Goal: Task Accomplishment & Management: Use online tool/utility

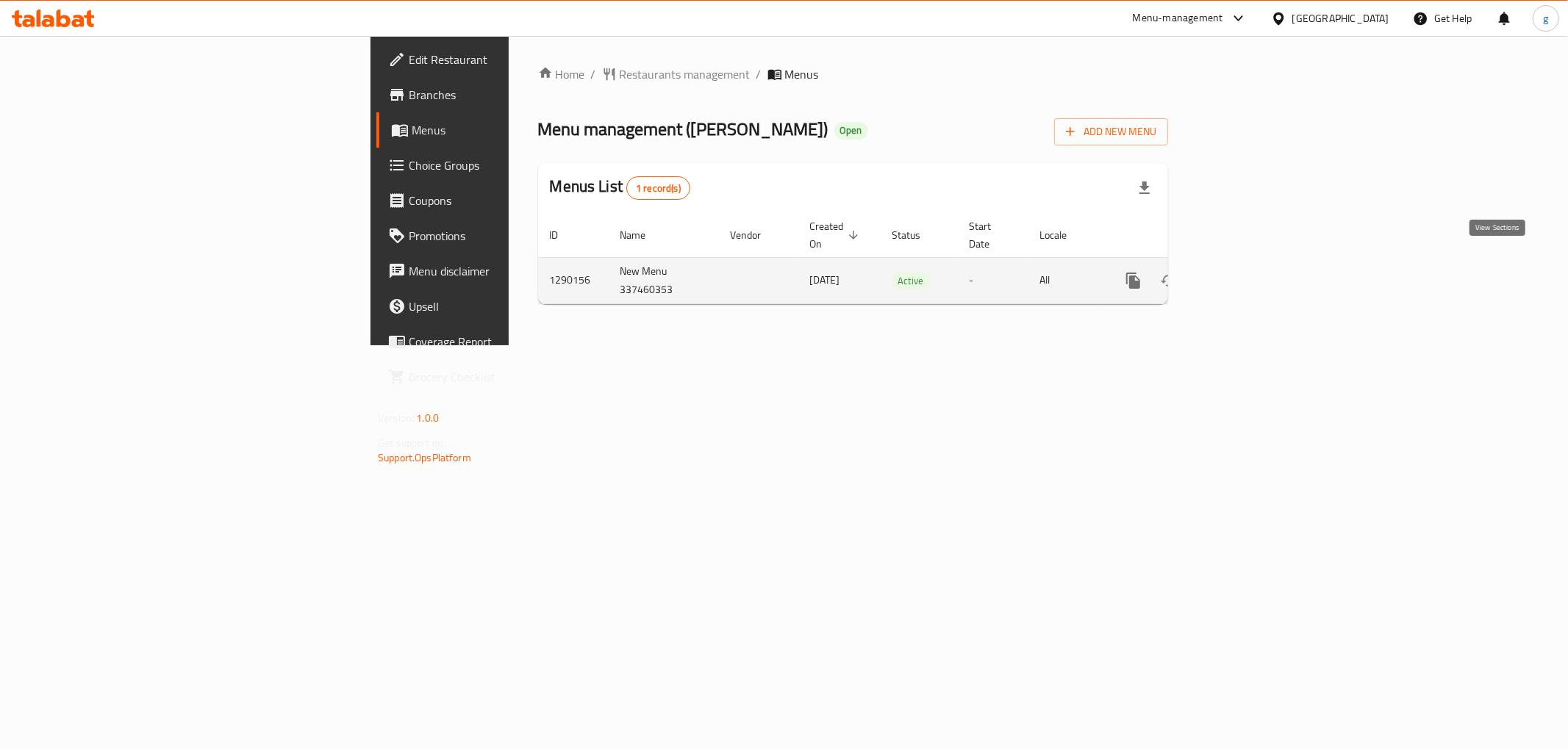
click at [1257, 268] on link "enhanced table" at bounding box center [1240, 281] width 35 height 35
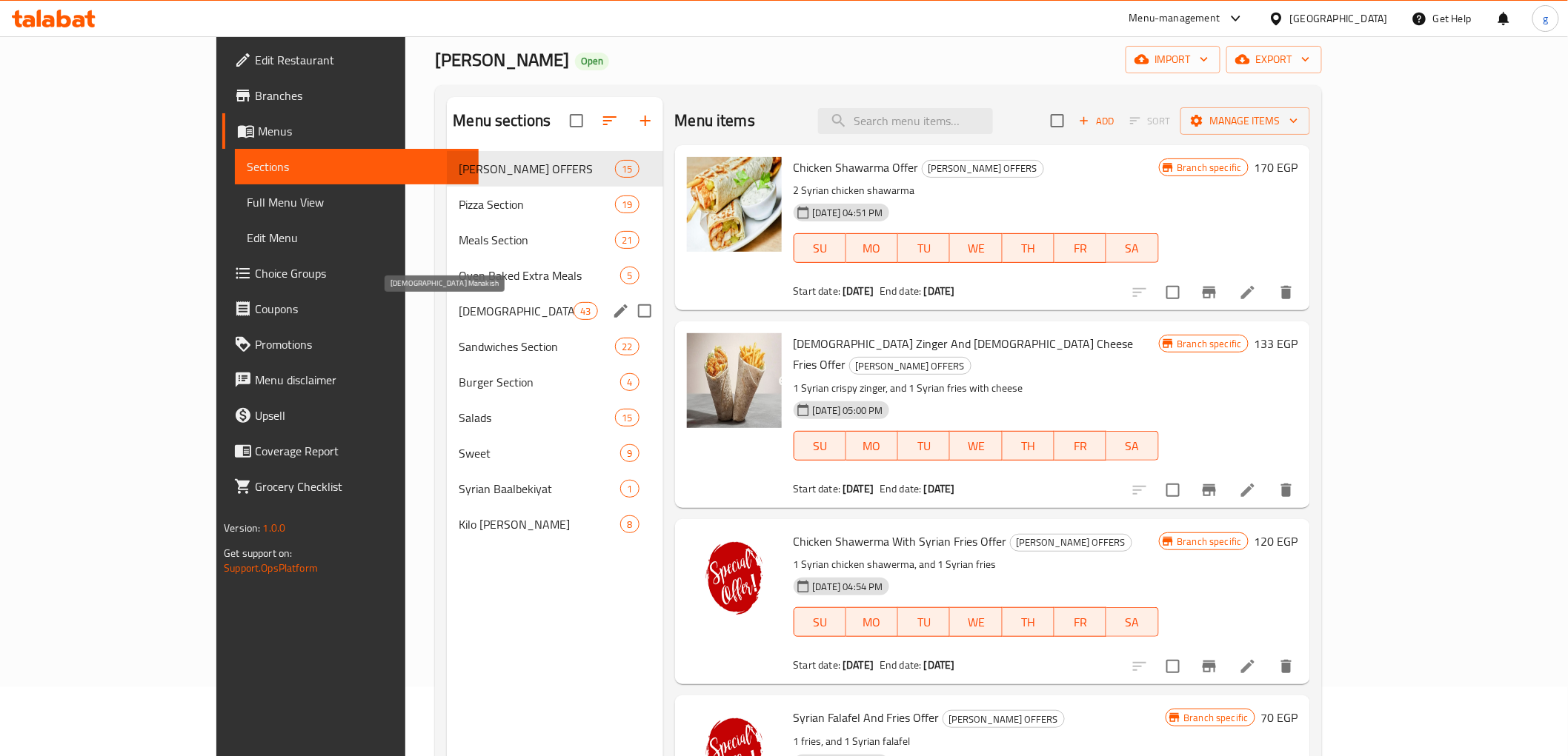
scroll to position [42, 0]
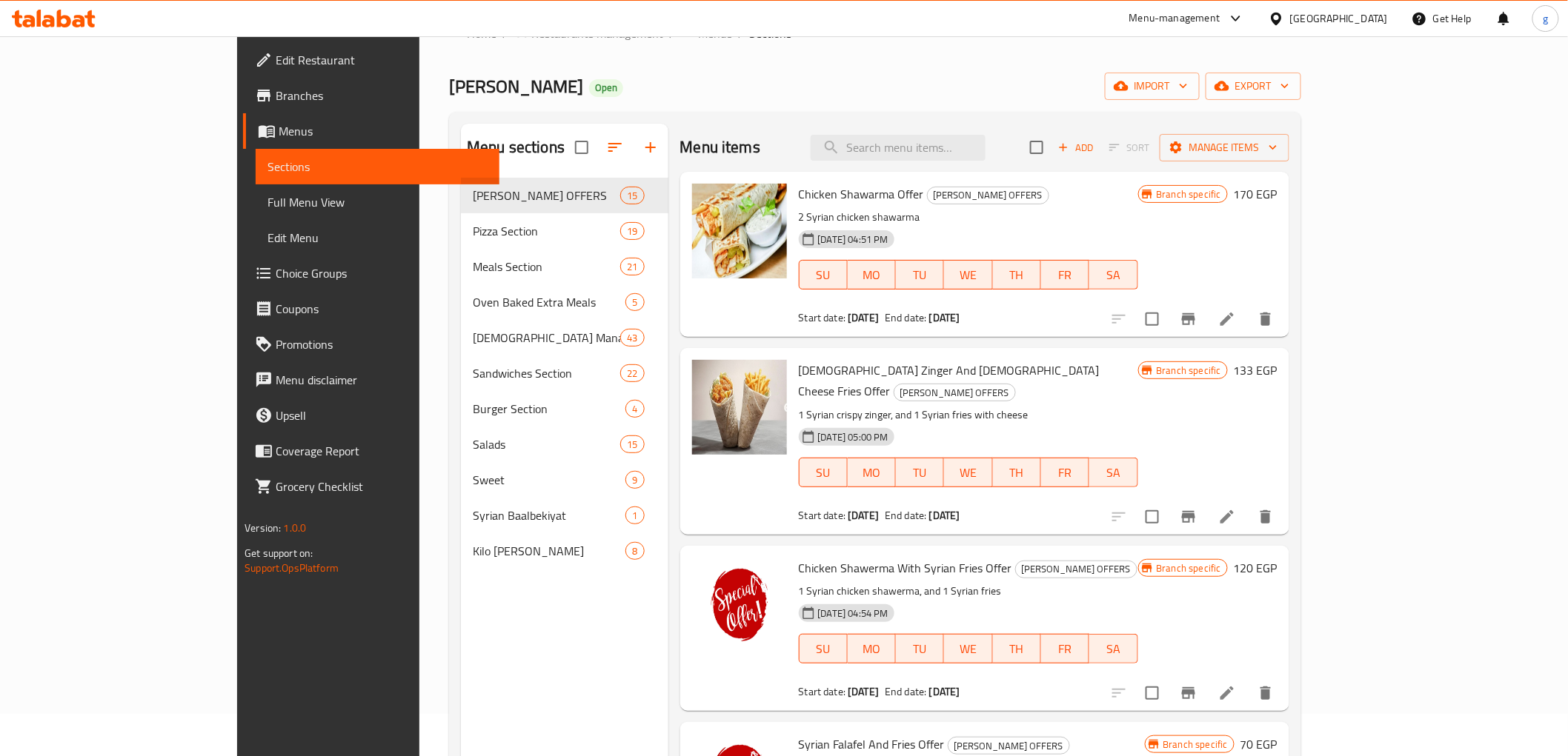
click at [276, 99] on span "Branches" at bounding box center [382, 95] width 212 height 18
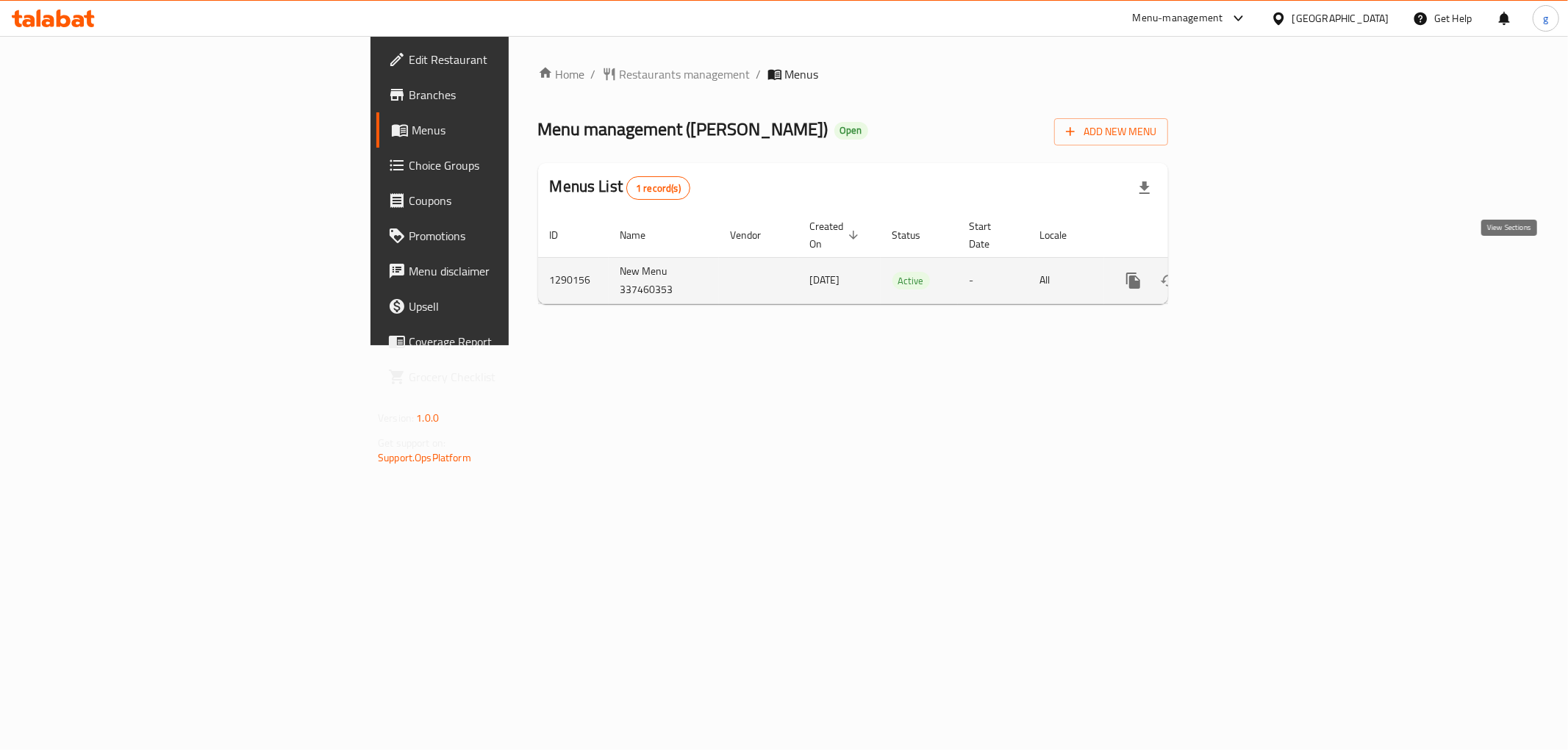
click at [1248, 272] on icon "enhanced table" at bounding box center [1239, 280] width 18 height 18
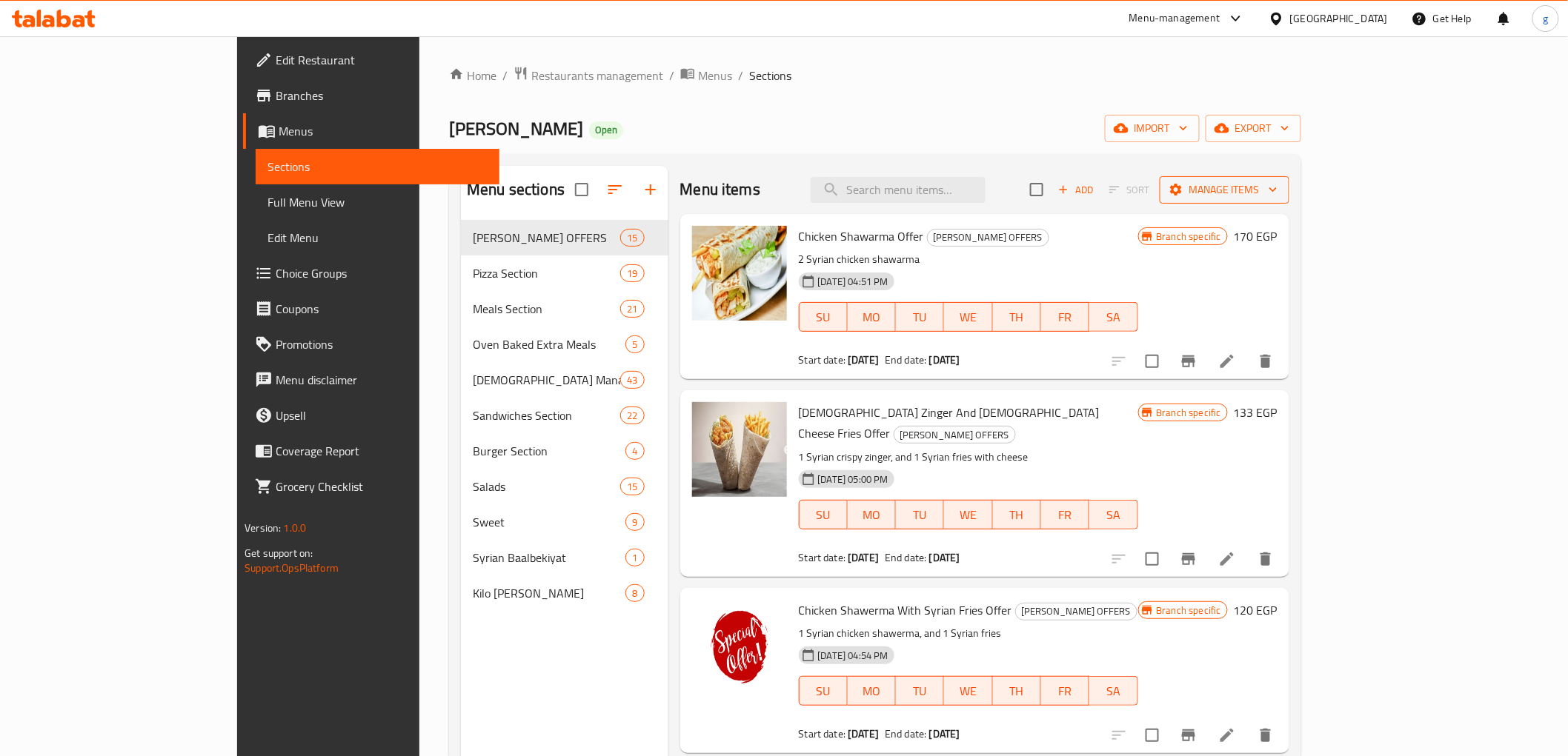
click at [1278, 183] on span "Manage items" at bounding box center [1224, 190] width 106 height 19
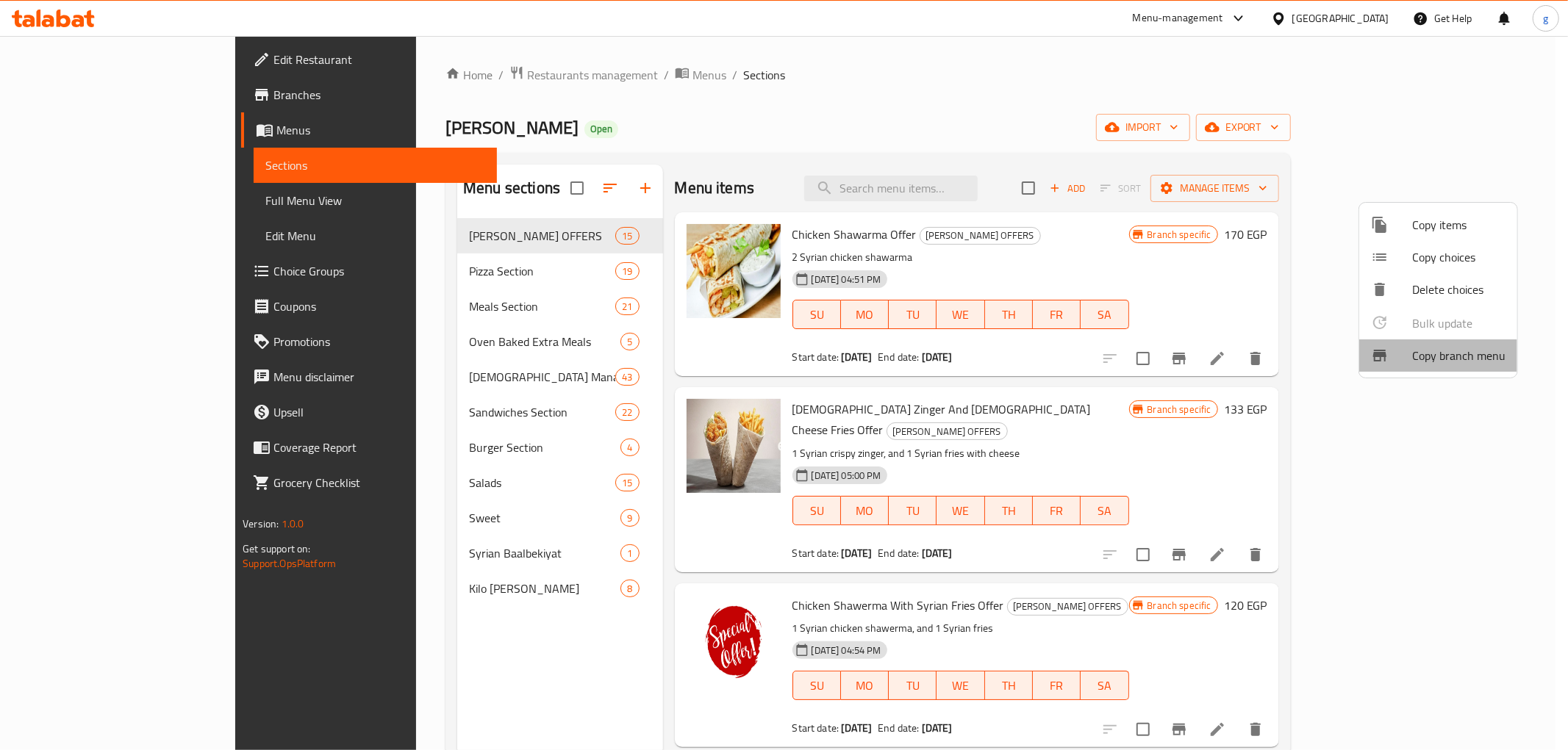
click at [1446, 356] on span "Copy branch menu" at bounding box center [1458, 355] width 93 height 18
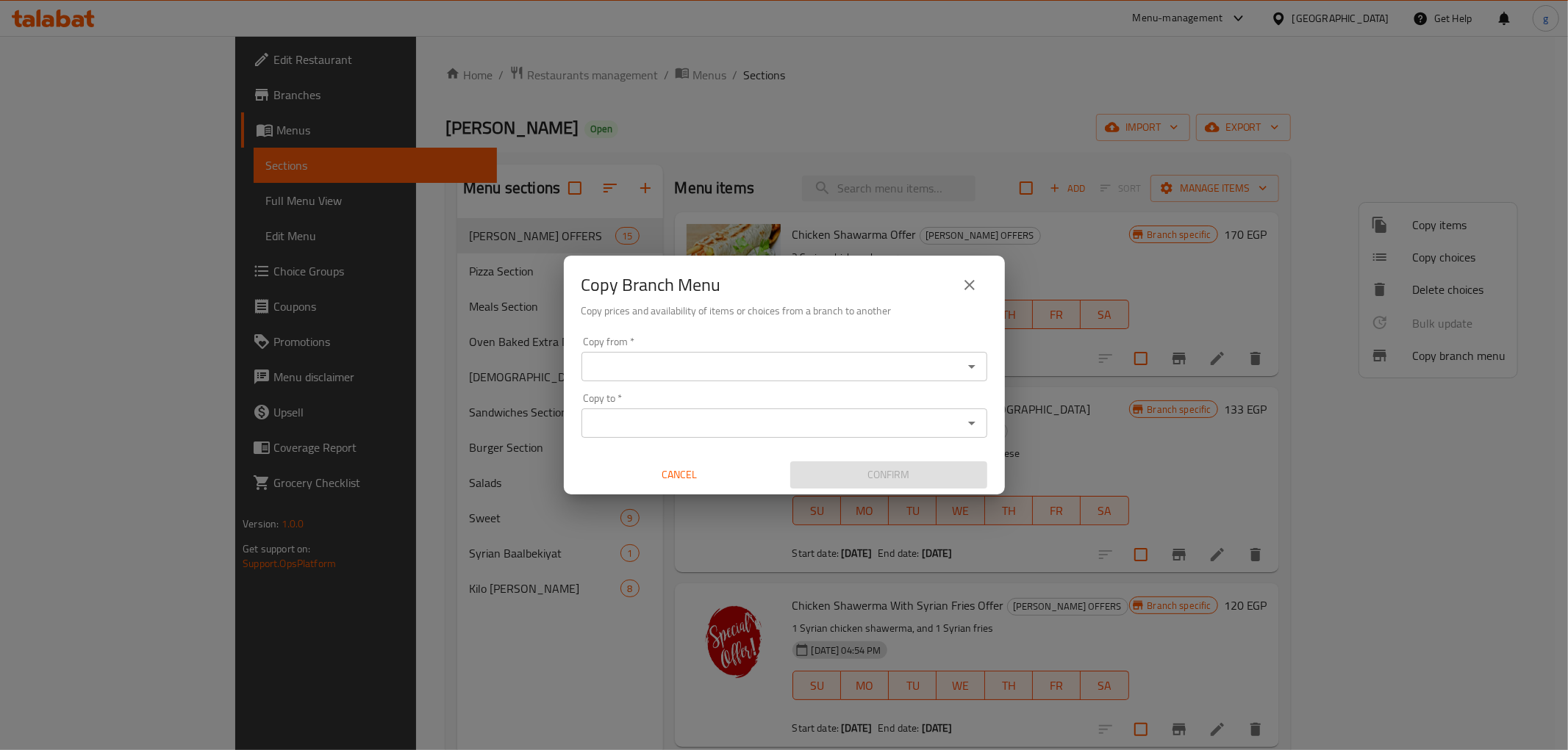
click at [677, 358] on input "Copy from   *" at bounding box center [772, 367] width 373 height 21
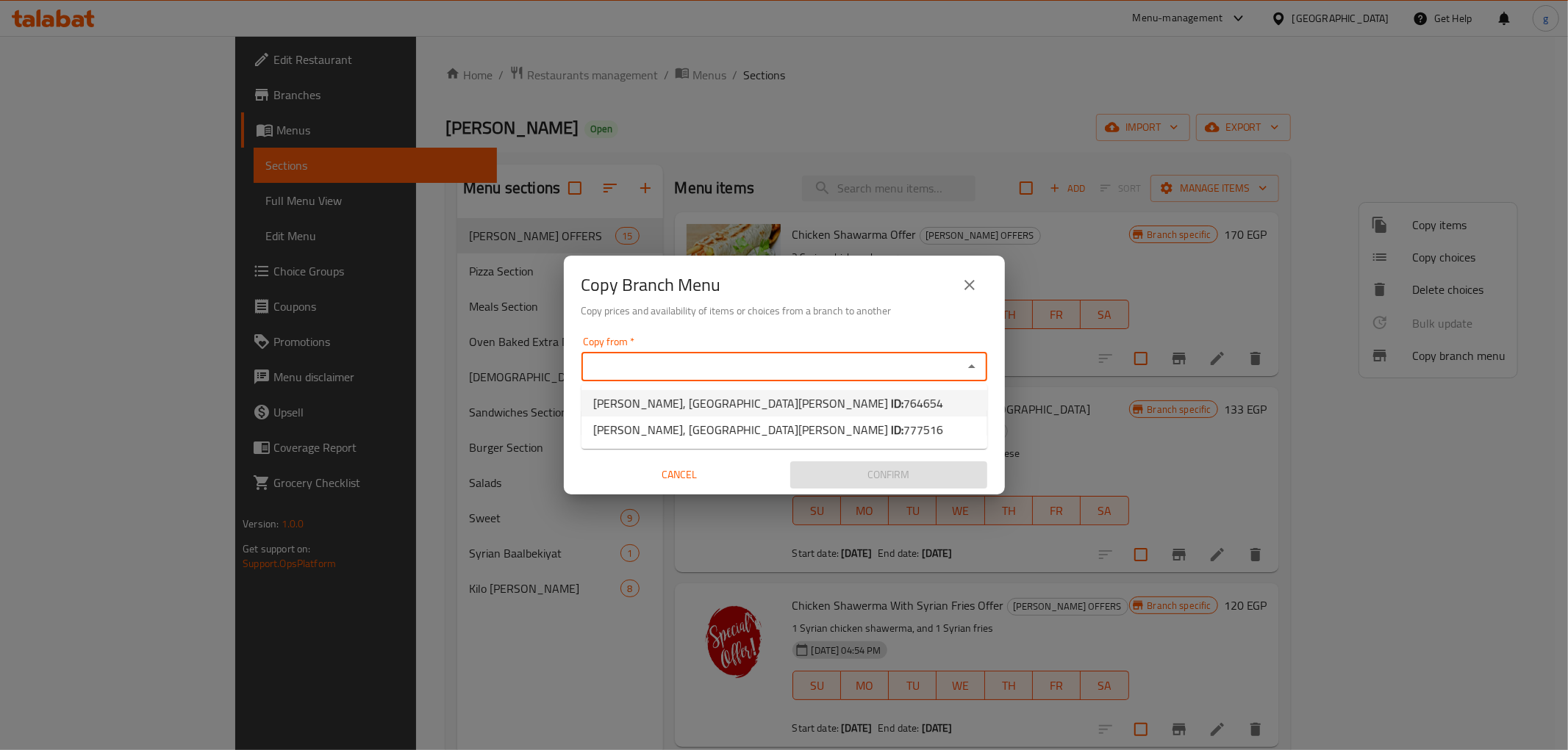
click at [903, 403] on span "764654" at bounding box center [923, 404] width 39 height 22
type input "Sofra Shamia, El Daher"
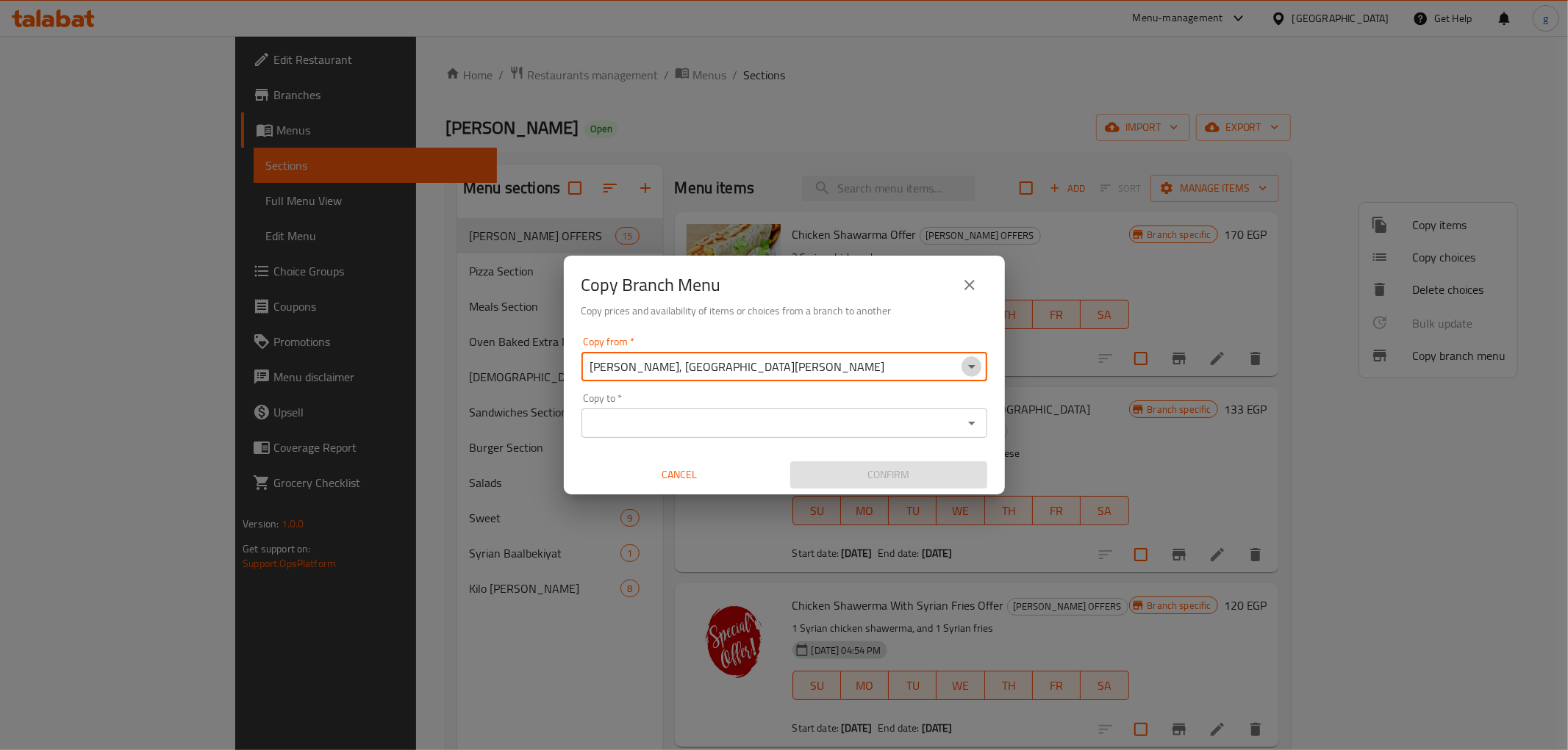
click at [966, 367] on icon "Open" at bounding box center [971, 367] width 18 height 18
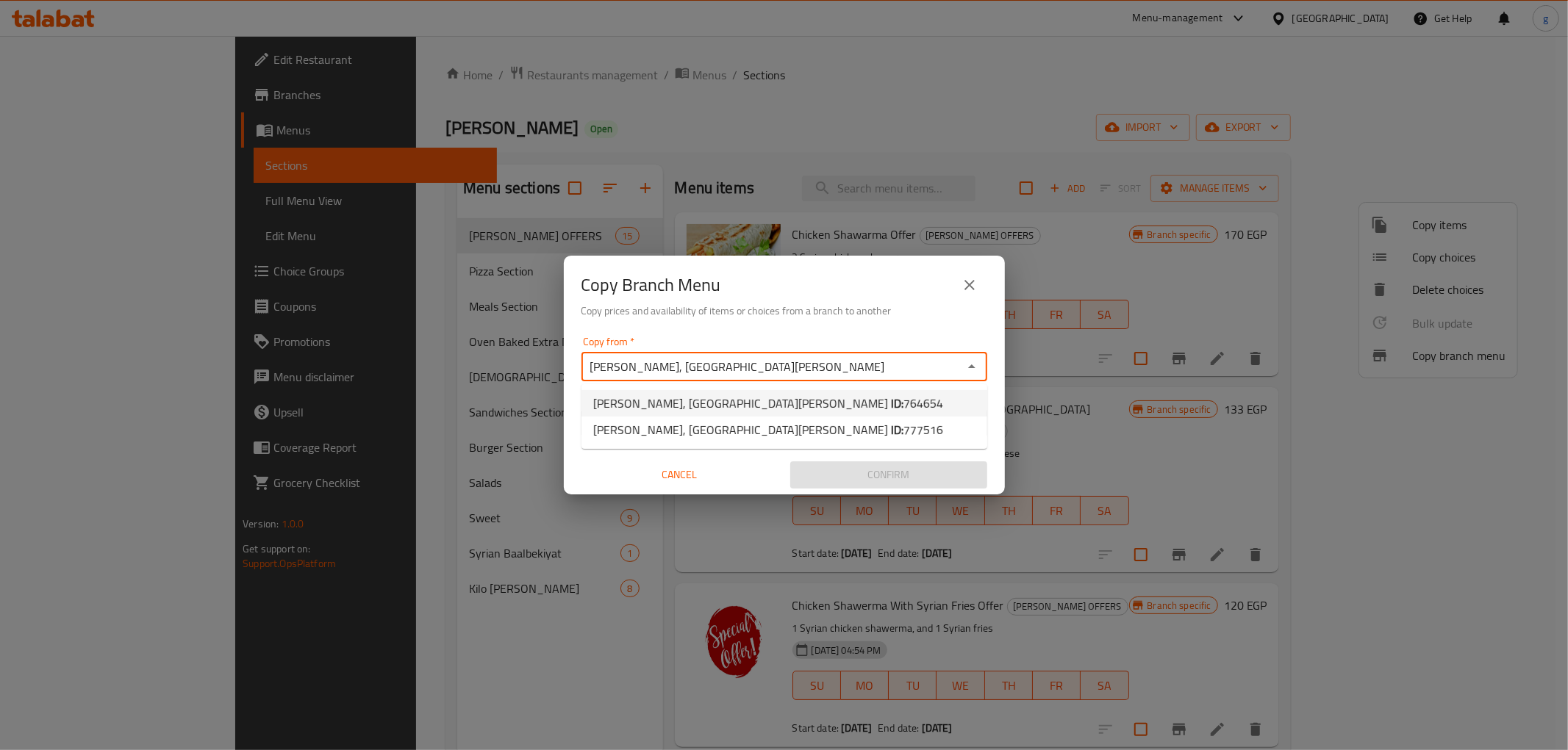
click at [790, 403] on li "Sofra Shamia, El Daher ID: 764654" at bounding box center [784, 404] width 405 height 27
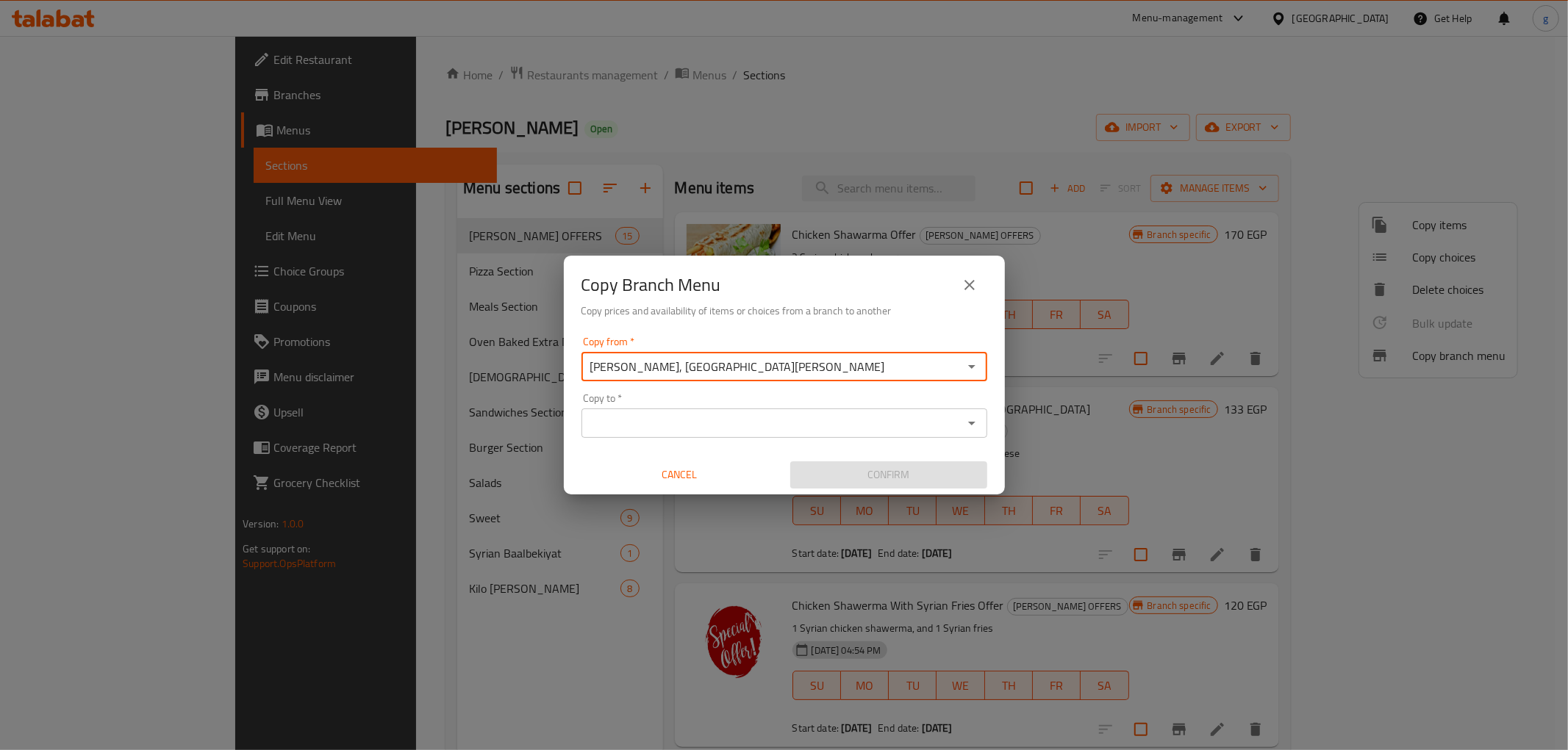
click at [706, 414] on input "Copy to   *" at bounding box center [772, 423] width 373 height 21
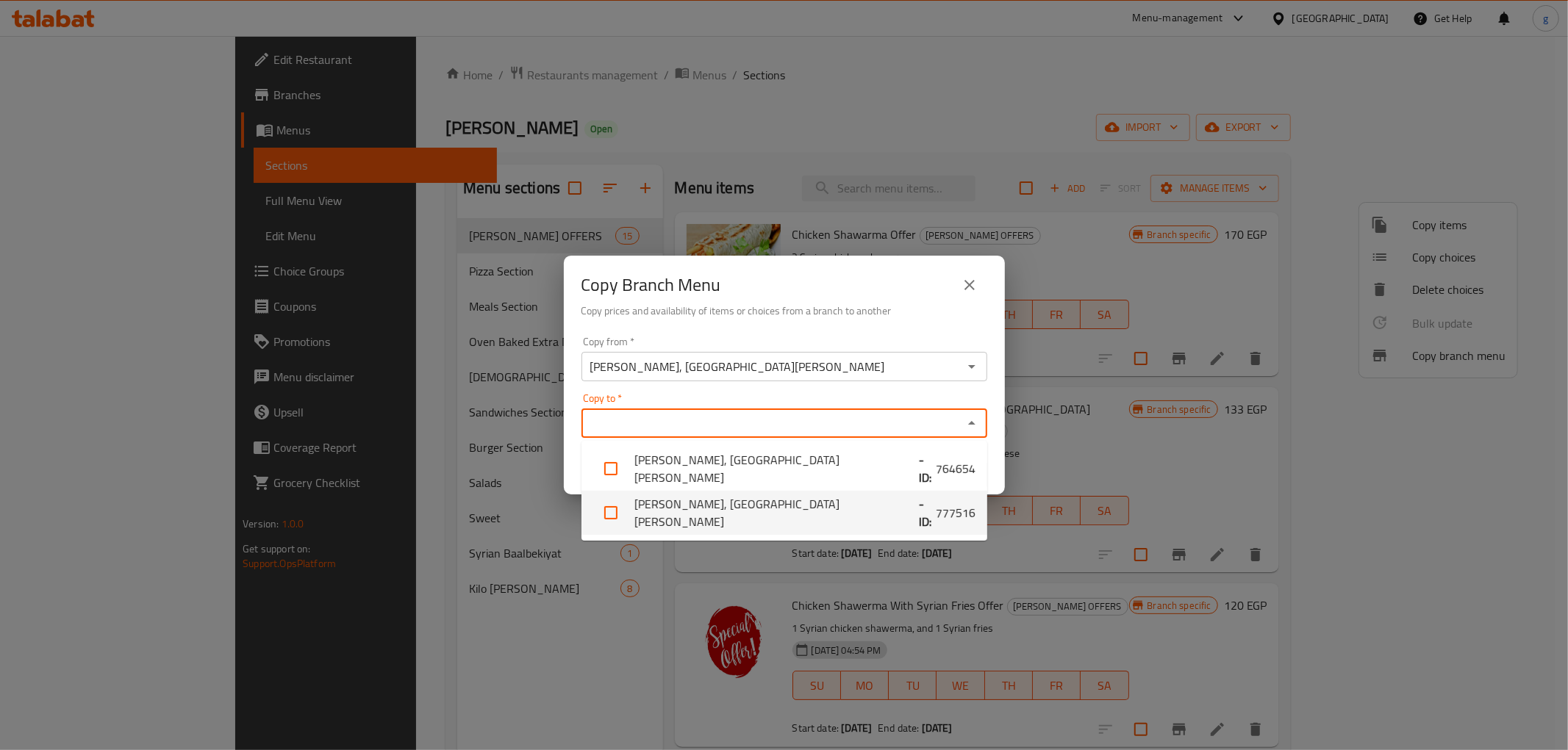
click at [725, 508] on li "Sofra Shamia, El Daher - ID: 777516" at bounding box center [784, 513] width 405 height 44
checkbox input "true"
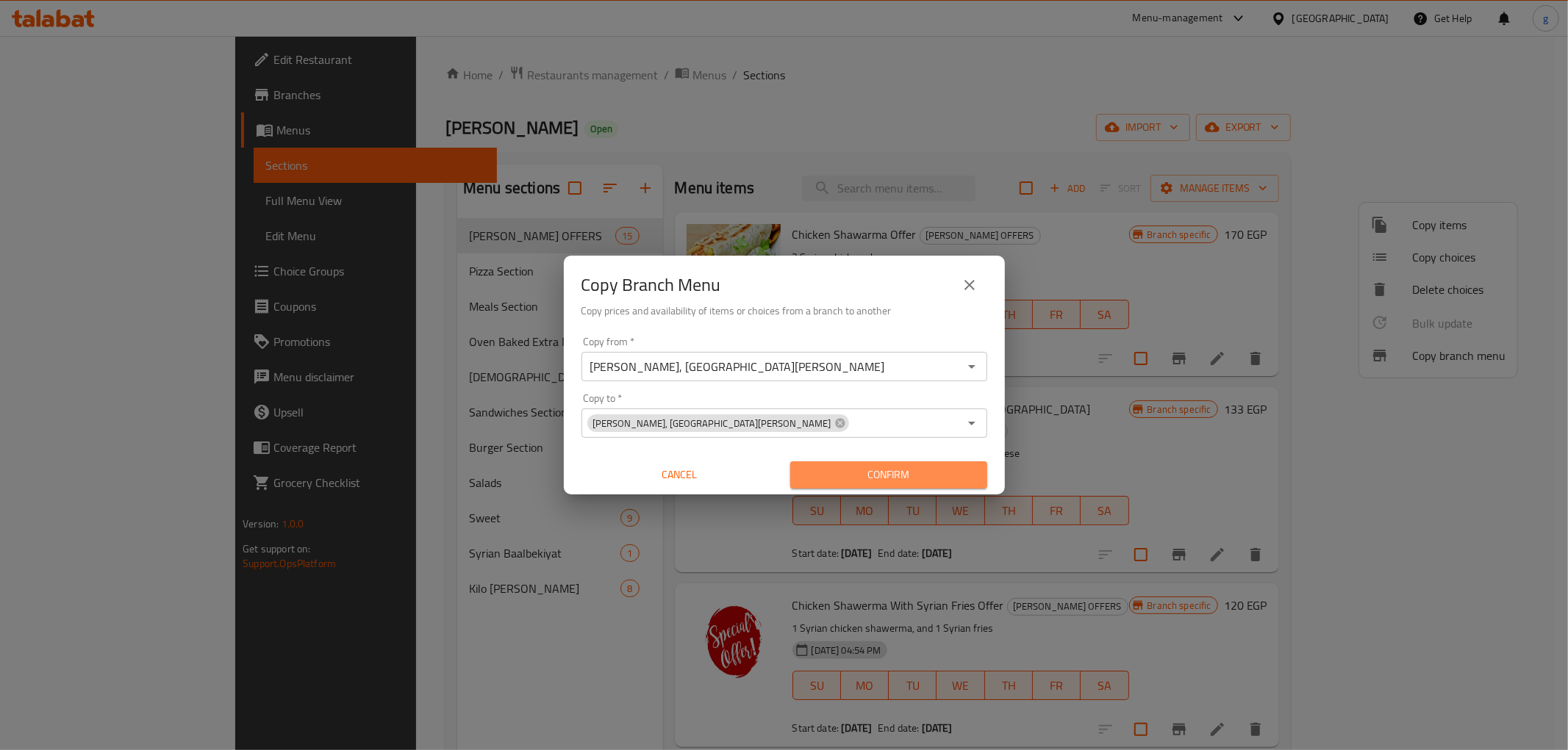
click at [885, 464] on button "Confirm" at bounding box center [888, 475] width 197 height 27
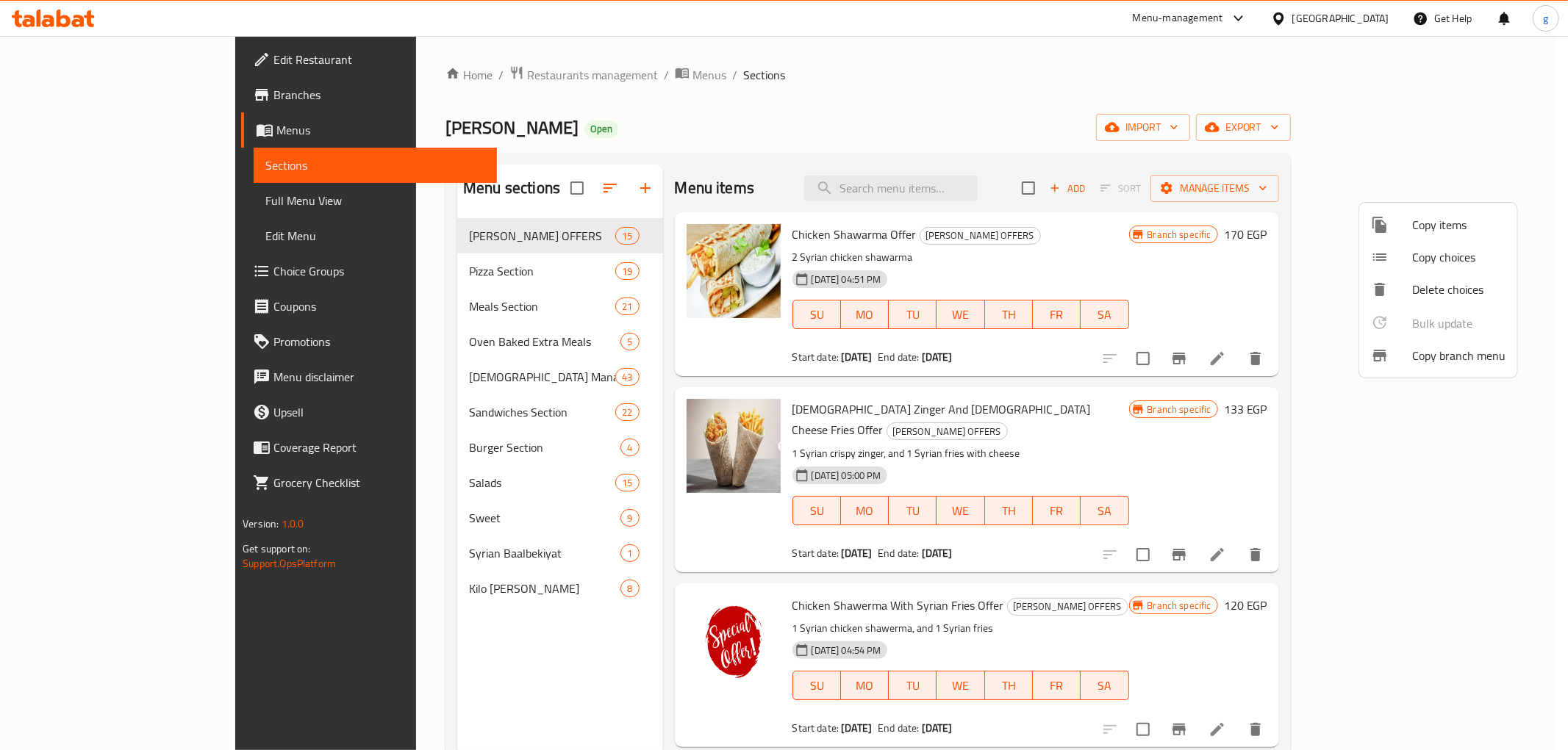
click at [77, 105] on div at bounding box center [784, 375] width 1568 height 750
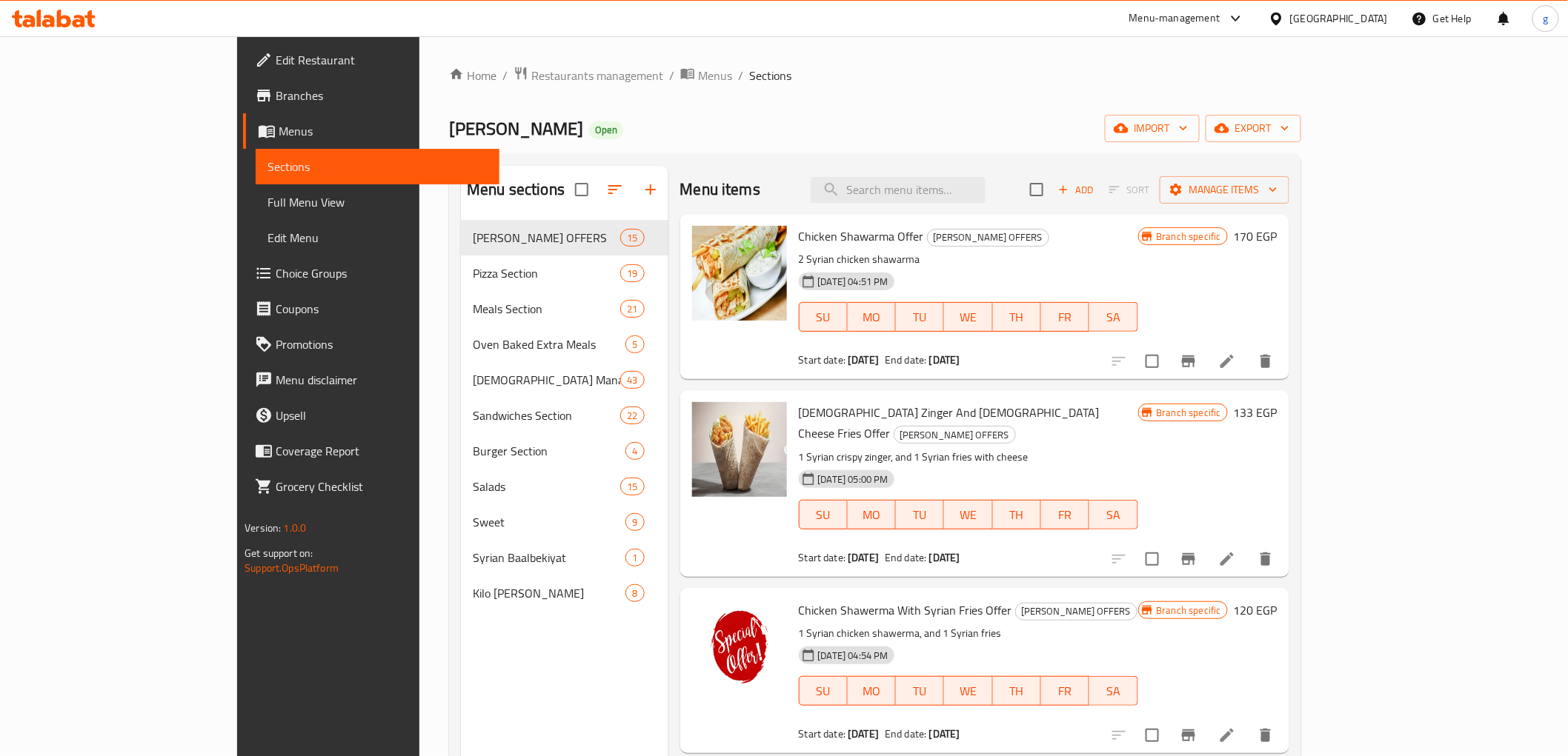
click at [276, 91] on span "Branches" at bounding box center [382, 95] width 212 height 18
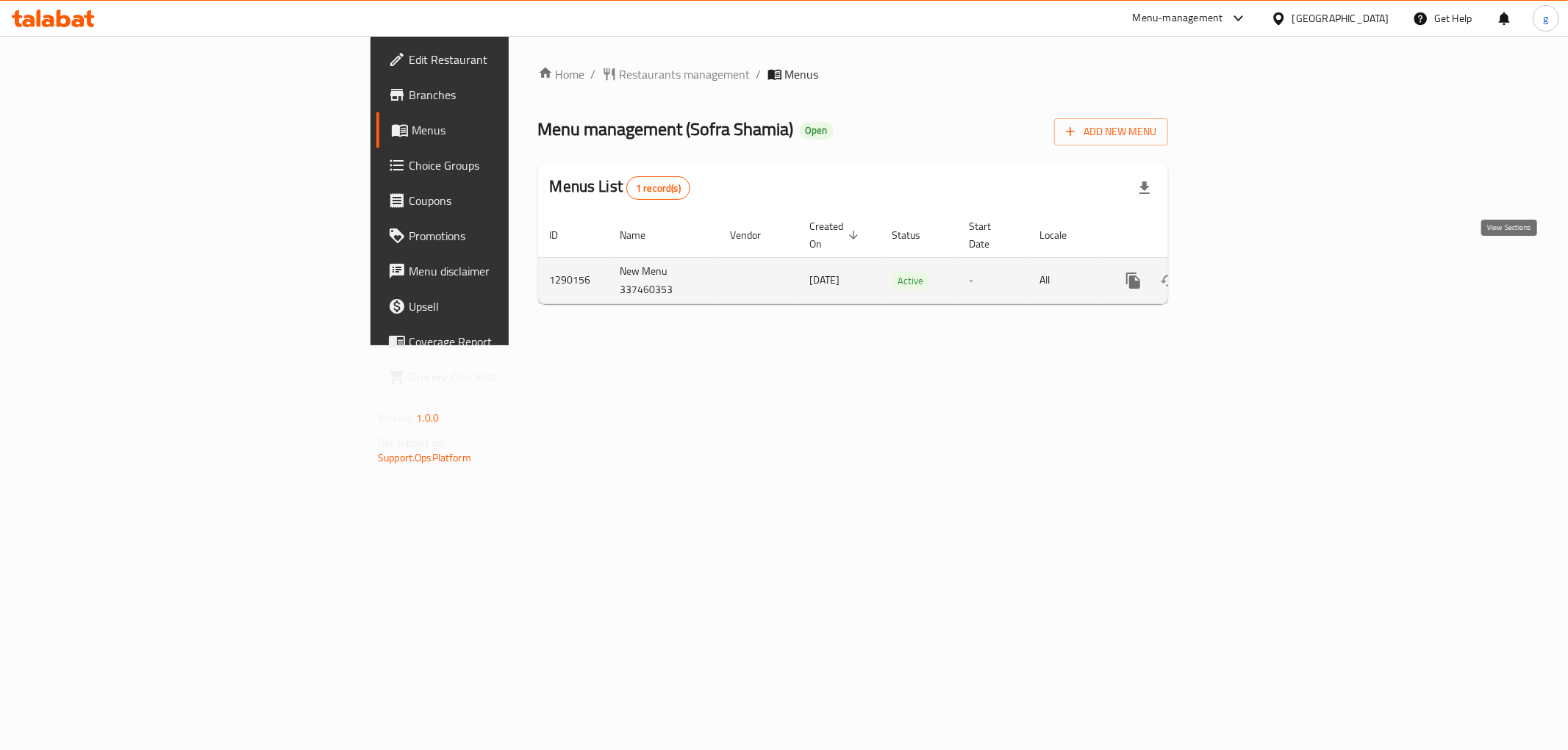
click at [1248, 272] on icon "enhanced table" at bounding box center [1239, 280] width 18 height 18
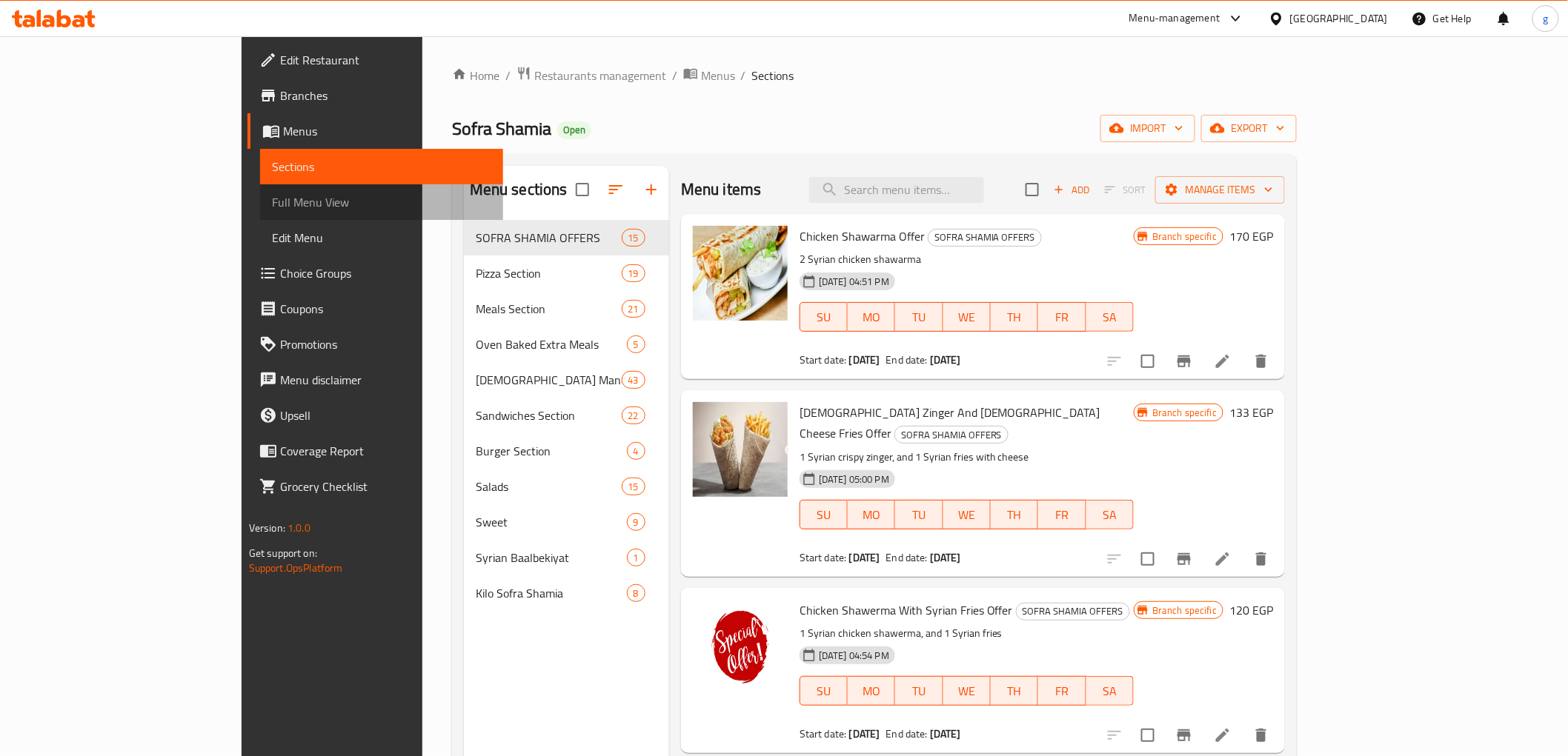
click at [272, 194] on span "Full Menu View" at bounding box center [381, 202] width 219 height 18
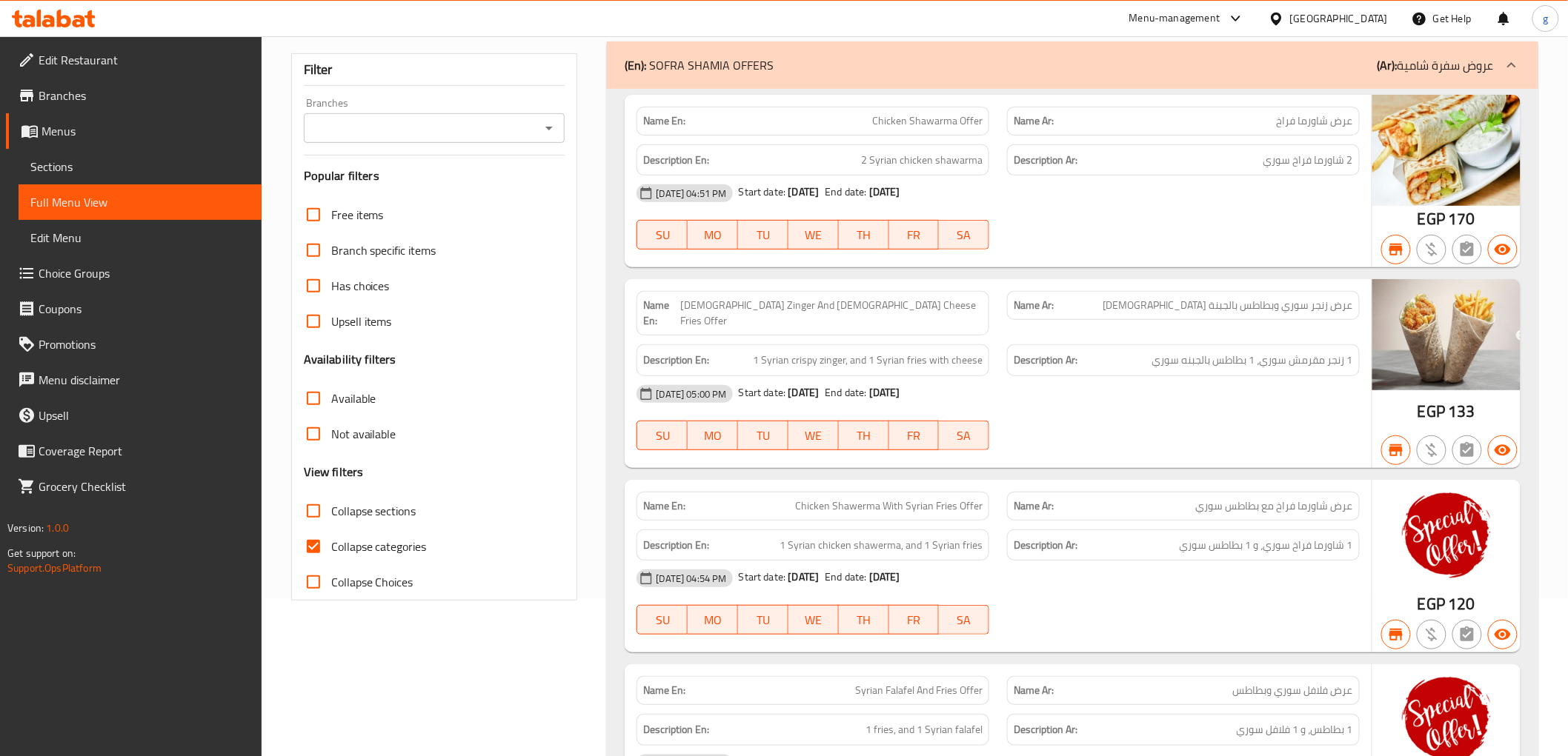
scroll to position [164, 0]
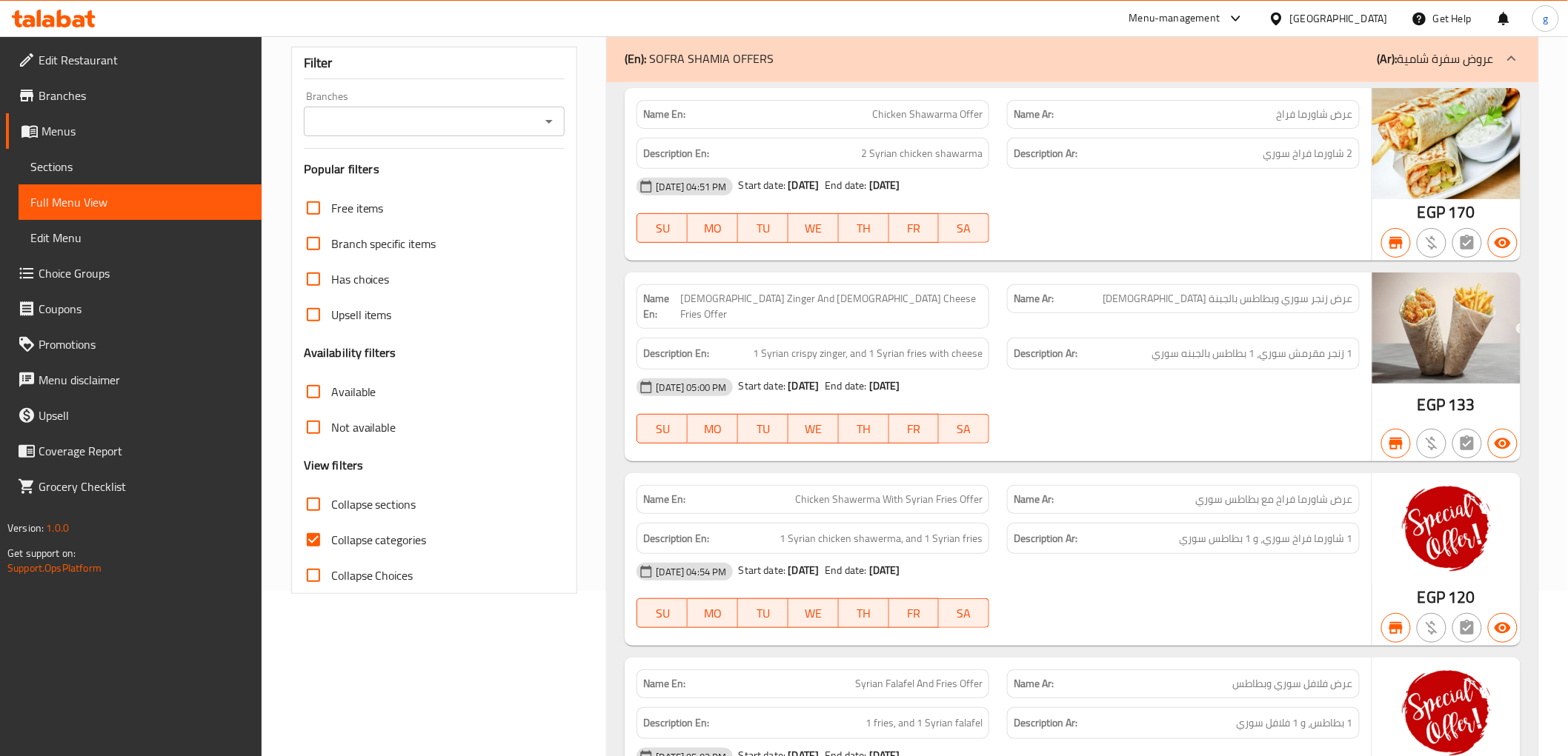
click at [308, 545] on input "Collapse categories" at bounding box center [313, 540] width 36 height 36
checkbox input "false"
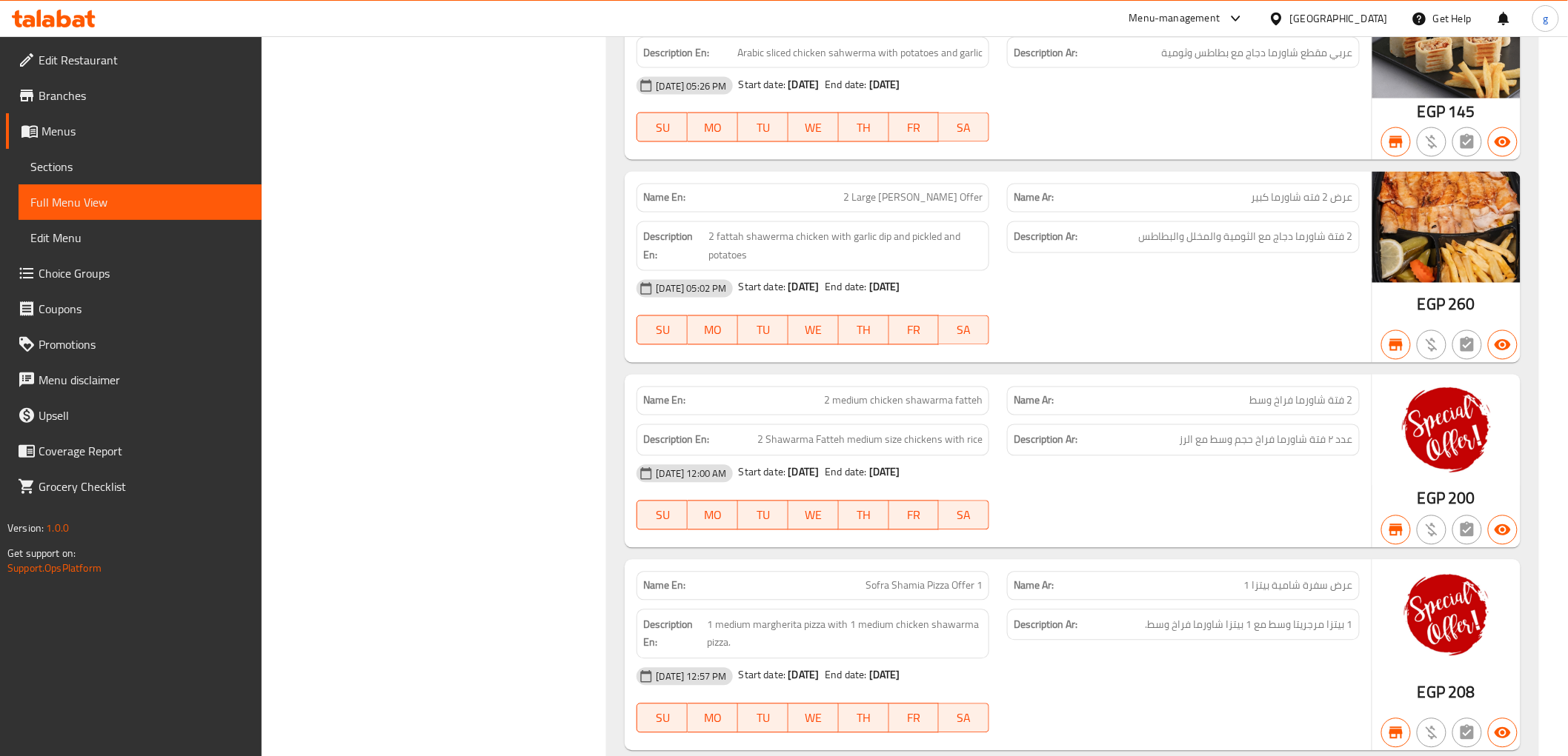
scroll to position [0, 0]
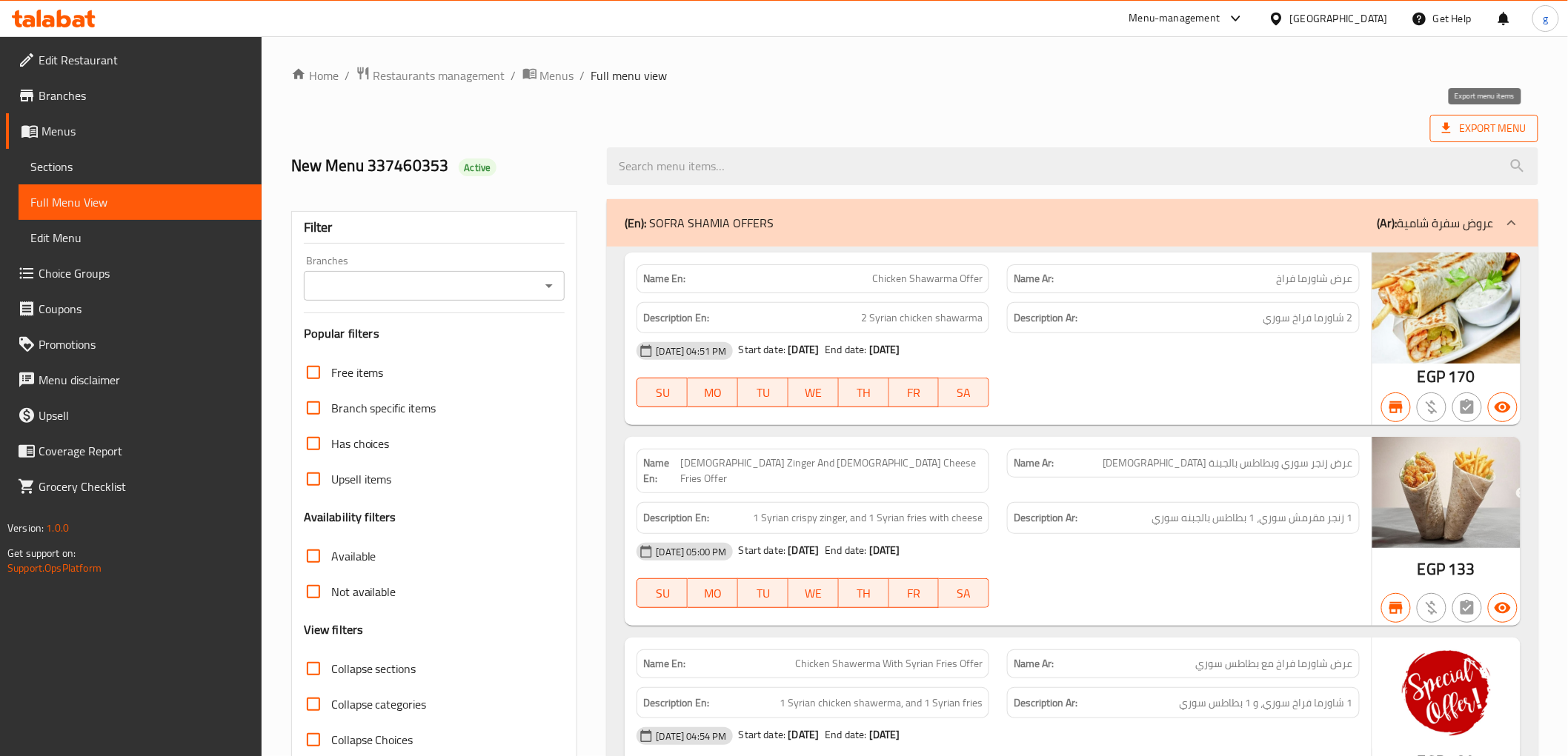
click at [1461, 132] on span "Export Menu" at bounding box center [1484, 129] width 85 height 19
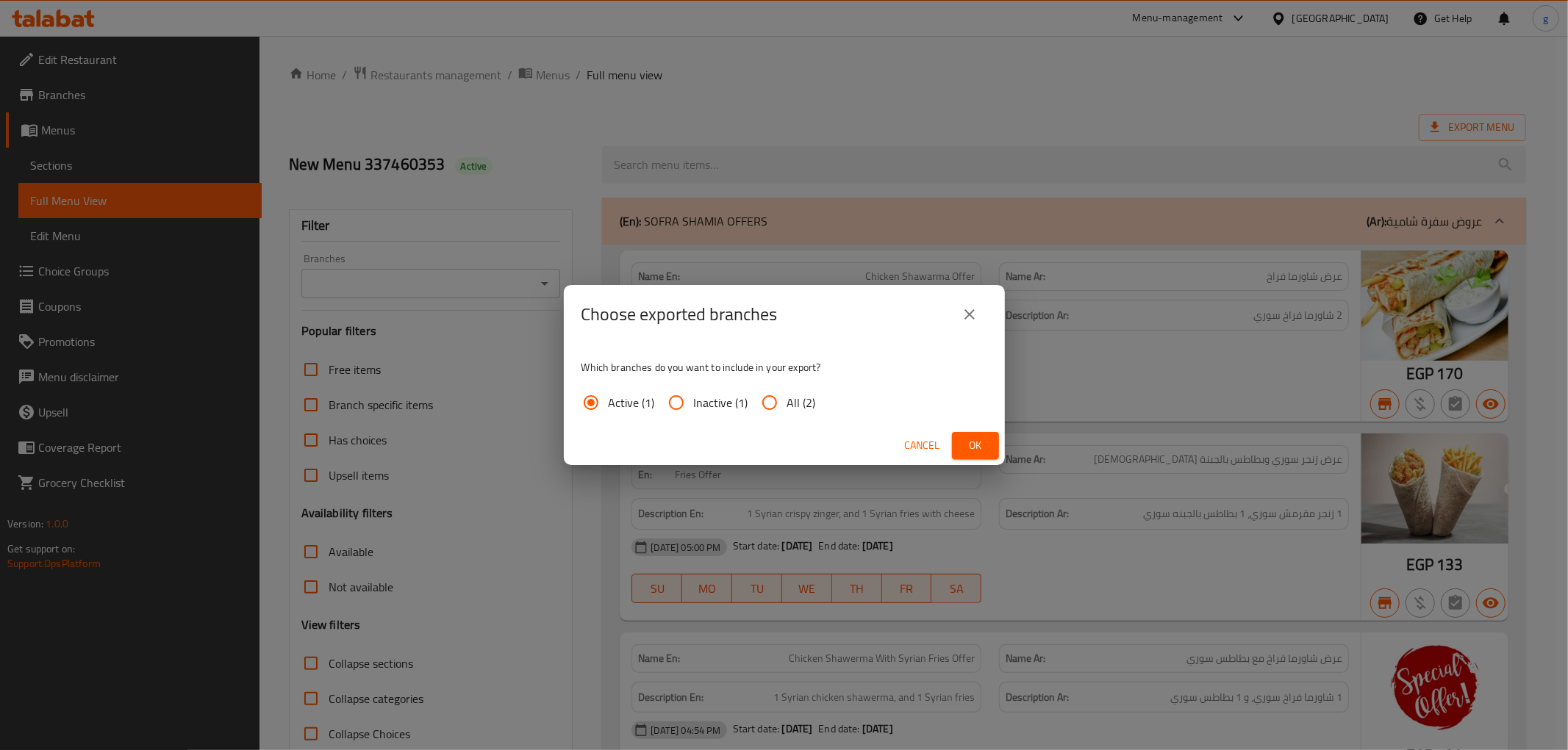
click at [794, 391] on label "All (2)" at bounding box center [784, 403] width 64 height 35
click at [760, 400] on input "All (2)" at bounding box center [770, 403] width 35 height 35
radio input "true"
click at [976, 445] on span "Ok" at bounding box center [975, 445] width 24 height 18
